Goal: Transaction & Acquisition: Purchase product/service

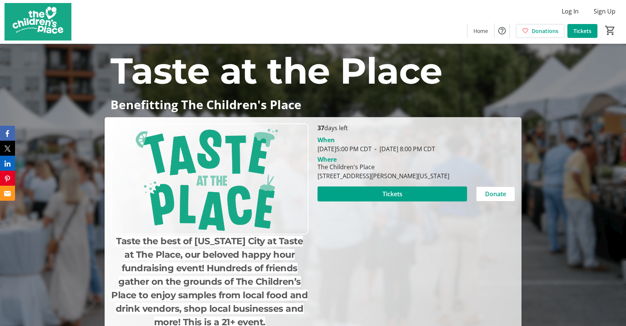
click at [42, 283] on div "Taste at the Place Benefitting The Children's Place Taste at the Place Benefitt…" at bounding box center [313, 190] width 626 height 292
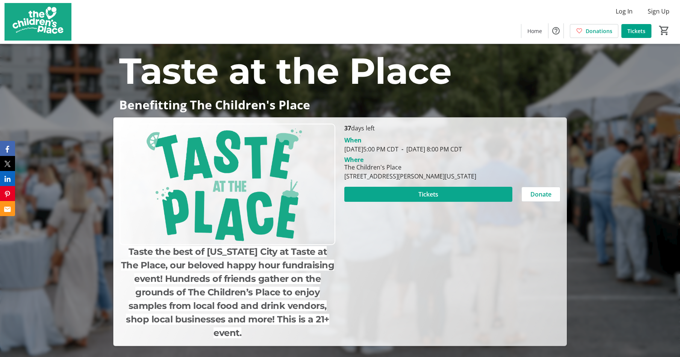
click at [420, 193] on span "Tickets" at bounding box center [428, 194] width 20 height 9
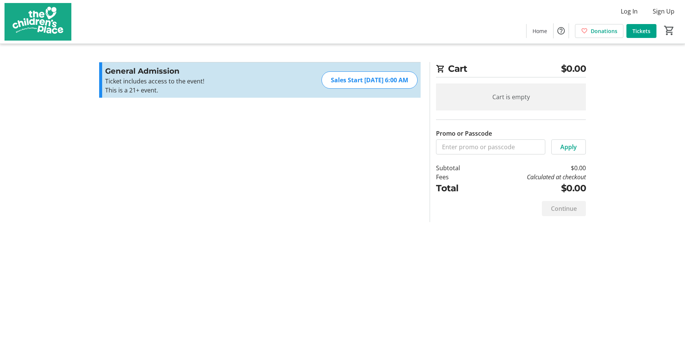
click at [267, 89] on p "This is a 21+ event." at bounding box center [187, 90] width 164 height 9
click at [399, 85] on div "Sales Start Aug 25, 2025, 6:00 AM" at bounding box center [370, 79] width 96 height 17
click at [408, 76] on button "Increment by one" at bounding box center [410, 80] width 14 height 14
type input "1"
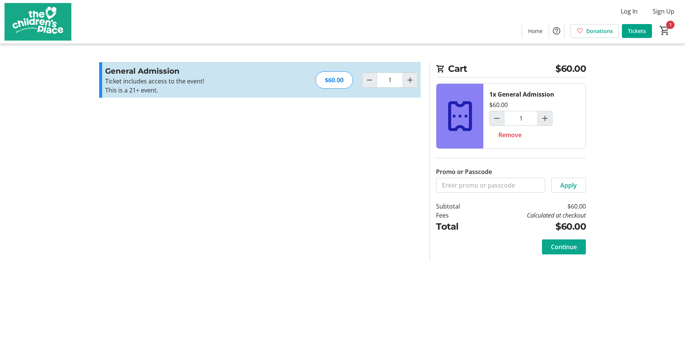
click at [567, 244] on span "Continue" at bounding box center [564, 246] width 26 height 9
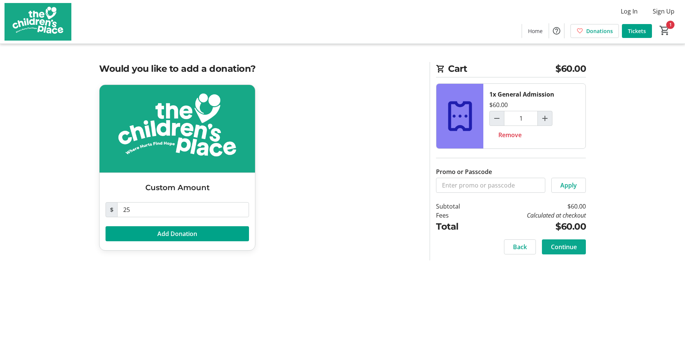
click at [564, 248] on span "Continue" at bounding box center [564, 246] width 26 height 9
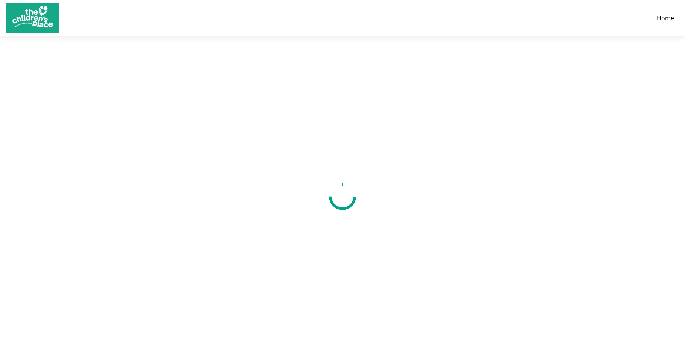
select select "US"
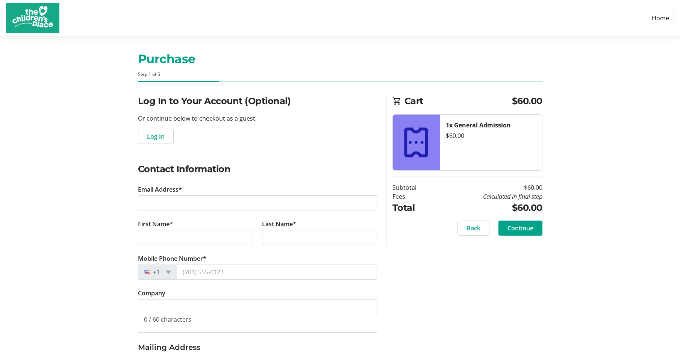
scroll to position [11, 0]
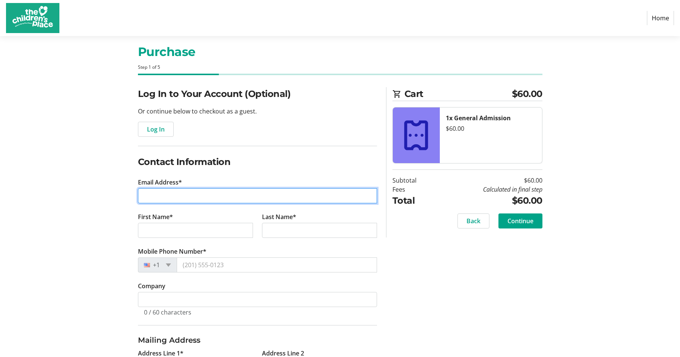
click at [168, 194] on input "Email Address*" at bounding box center [257, 195] width 239 height 15
type input "[PERSON_NAME][EMAIL_ADDRESS][DOMAIN_NAME]"
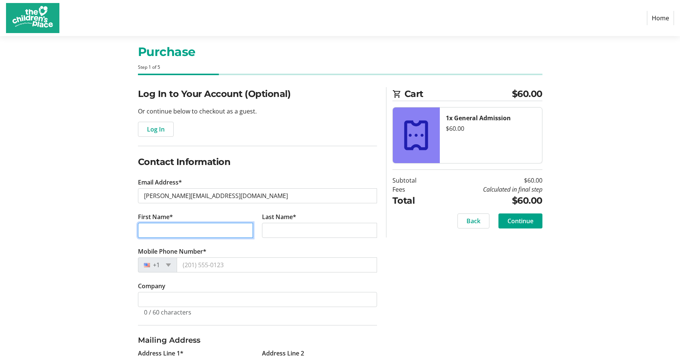
type input "[PERSON_NAME]"
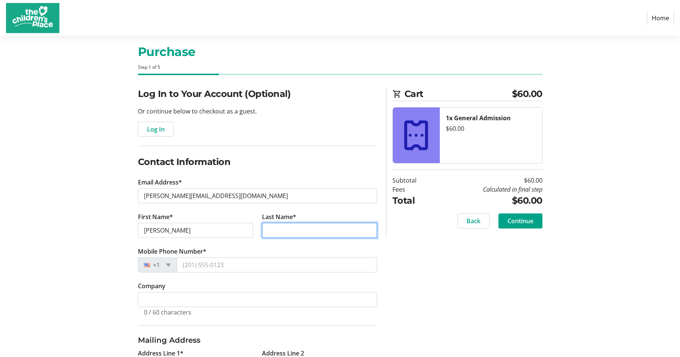
type input "[PERSON_NAME]"
type input "[STREET_ADDRESS][PERSON_NAME]"
type input "[GEOGRAPHIC_DATA]"
select select "KS"
type input "66213-4929"
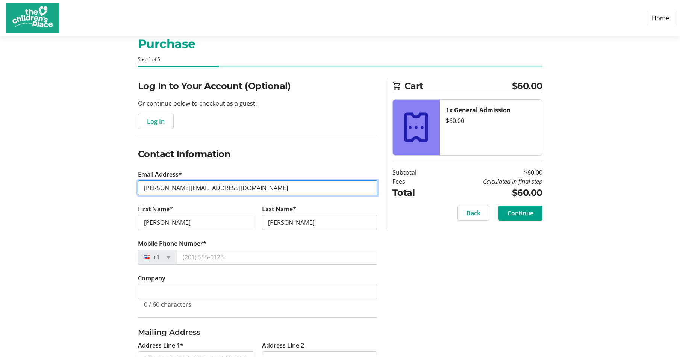
scroll to position [20, 0]
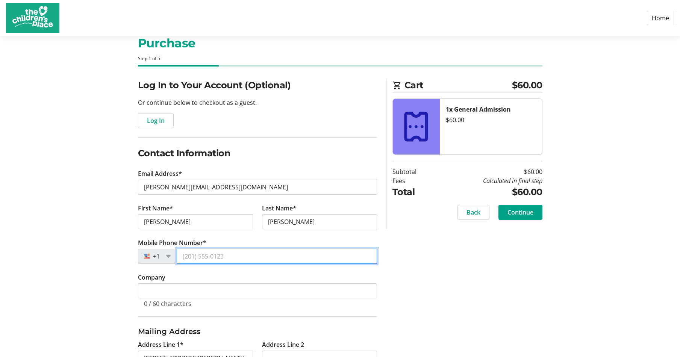
click at [223, 258] on input "Mobile Phone Number*" at bounding box center [277, 256] width 200 height 15
type input "[PHONE_NUMBER]"
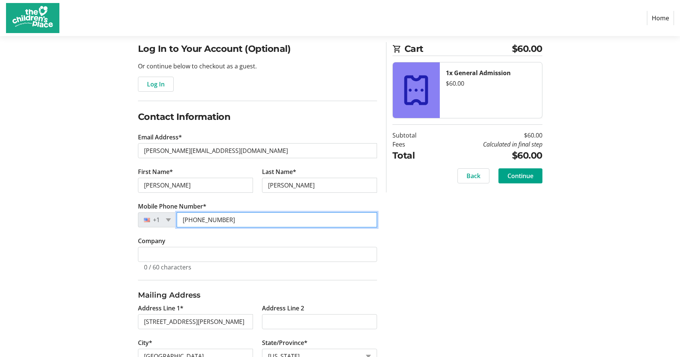
scroll to position [116, 0]
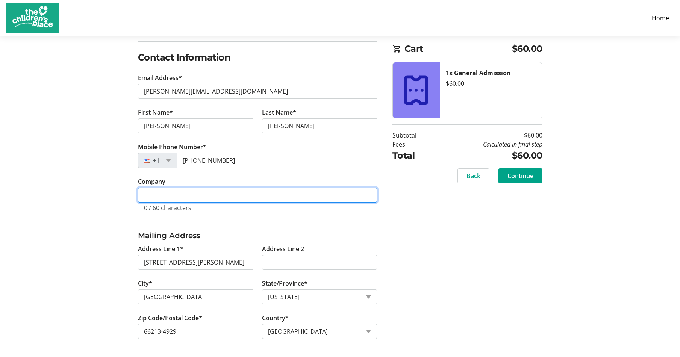
click at [165, 193] on input "Company" at bounding box center [257, 194] width 239 height 15
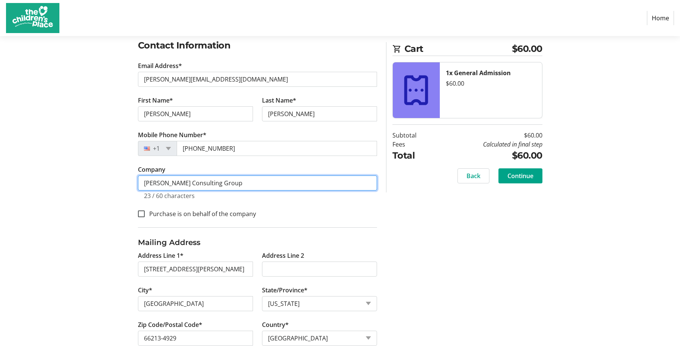
scroll to position [134, 0]
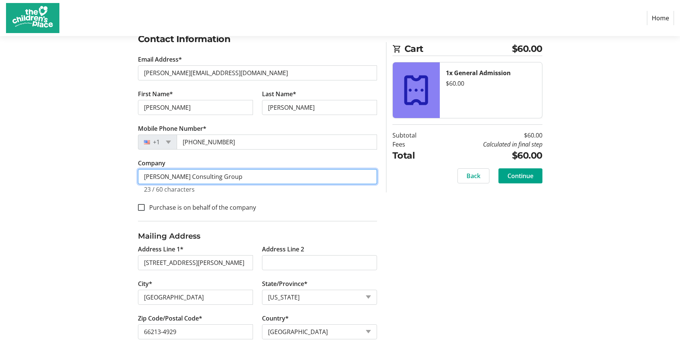
type input "[PERSON_NAME] Consulting Group"
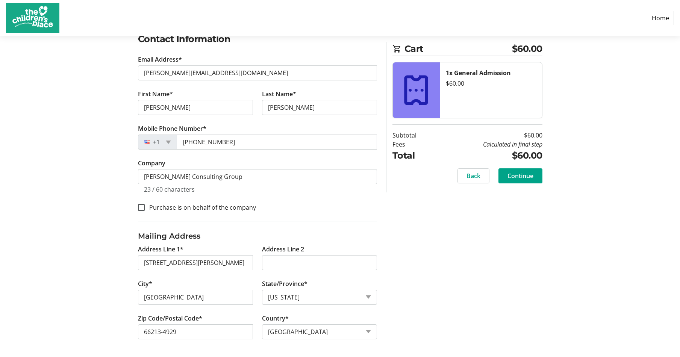
click at [440, 289] on div "Log In to Your Account (Optional) Or continue below to checkout as a guest. Log…" at bounding box center [340, 160] width 496 height 393
click at [527, 175] on span "Continue" at bounding box center [520, 175] width 26 height 9
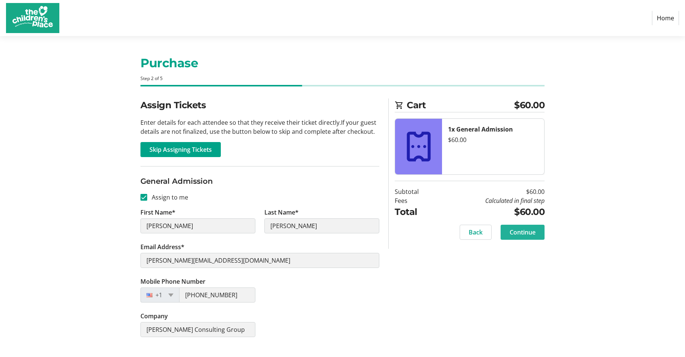
click at [518, 233] on span "Continue" at bounding box center [523, 232] width 26 height 9
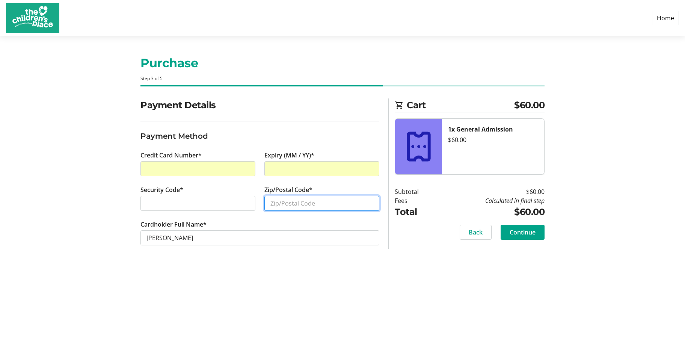
click at [284, 205] on input "Zip/Postal Code*" at bounding box center [321, 203] width 115 height 15
type input "66213"
click at [515, 233] on span "Continue" at bounding box center [523, 232] width 26 height 9
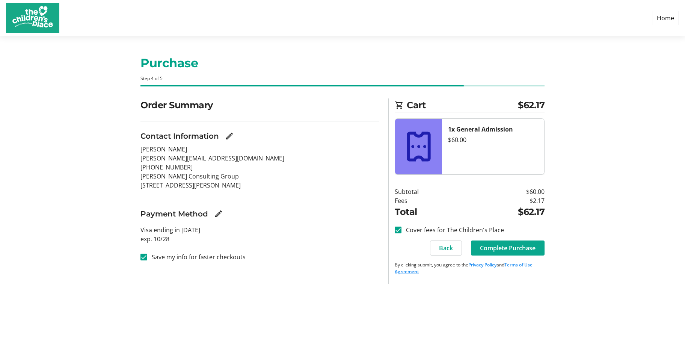
click at [499, 249] on span "Complete Purchase" at bounding box center [508, 247] width 56 height 9
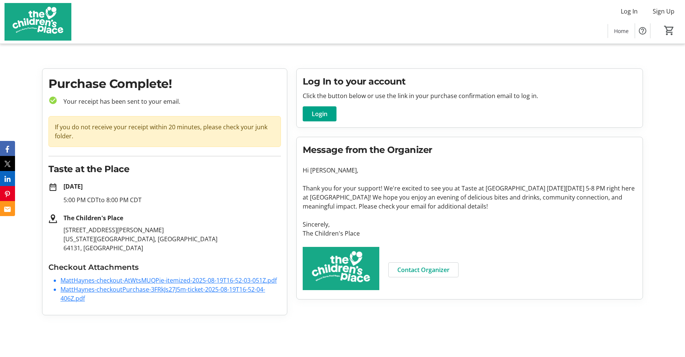
click at [140, 280] on link "MattHaynes-checkout-AtWtsMUQPie-itemized-2025-08-19T16-52-03-051Z.pdf" at bounding box center [168, 280] width 216 height 8
click at [149, 290] on link "MattHaynes-checkoutPurchase-3FRkJs27J5m-ticket-2025-08-19T16-52-04-406Z.pdf" at bounding box center [162, 293] width 205 height 17
click at [418, 271] on span "Contact Organizer" at bounding box center [423, 269] width 52 height 9
